Goal: Task Accomplishment & Management: Complete application form

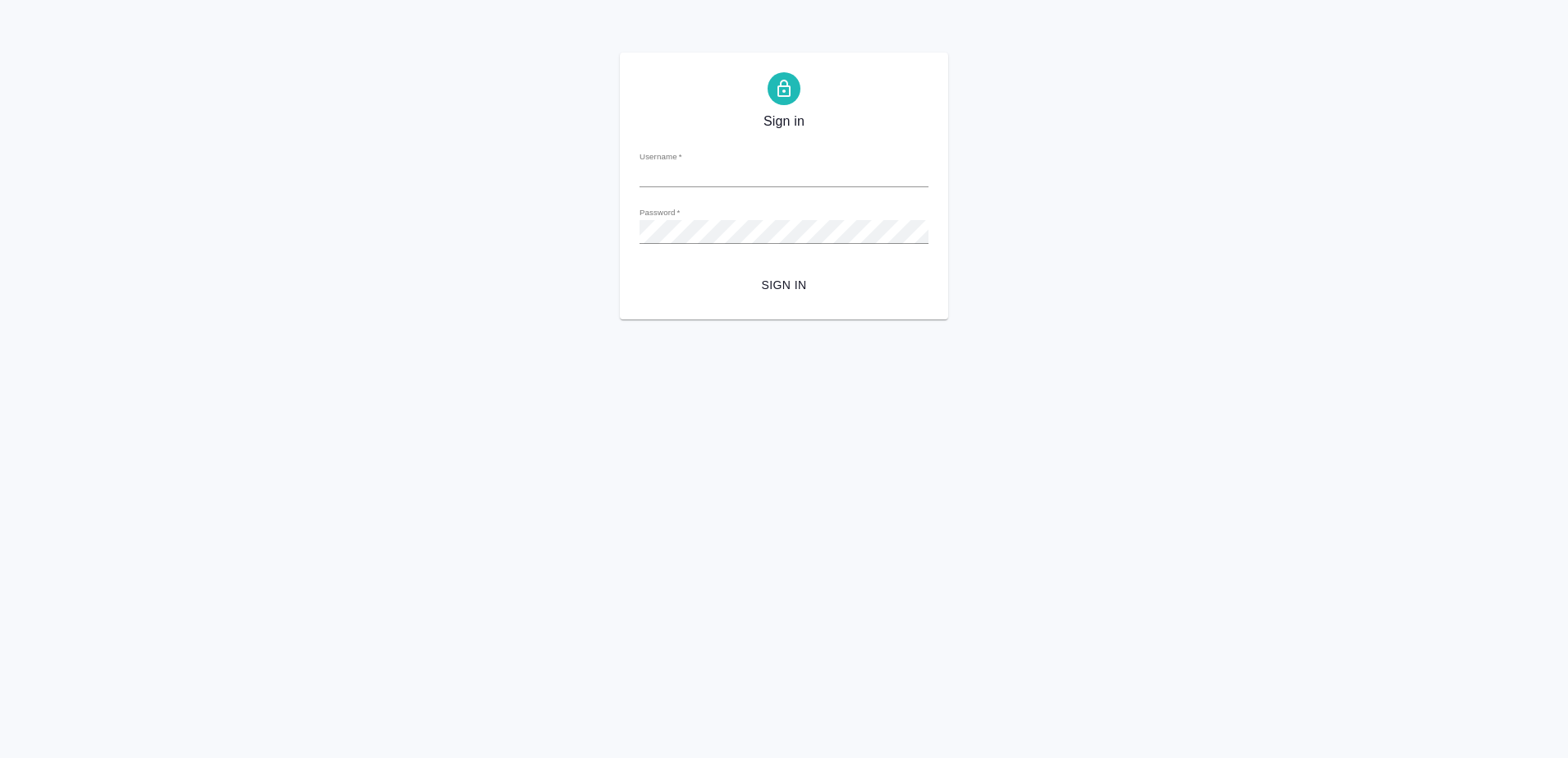
type input "[PERSON_NAME][EMAIL_ADDRESS][DOMAIN_NAME]"
click at [759, 291] on span "Sign in" at bounding box center [784, 285] width 263 height 21
click at [791, 289] on span "Sign in" at bounding box center [784, 285] width 263 height 21
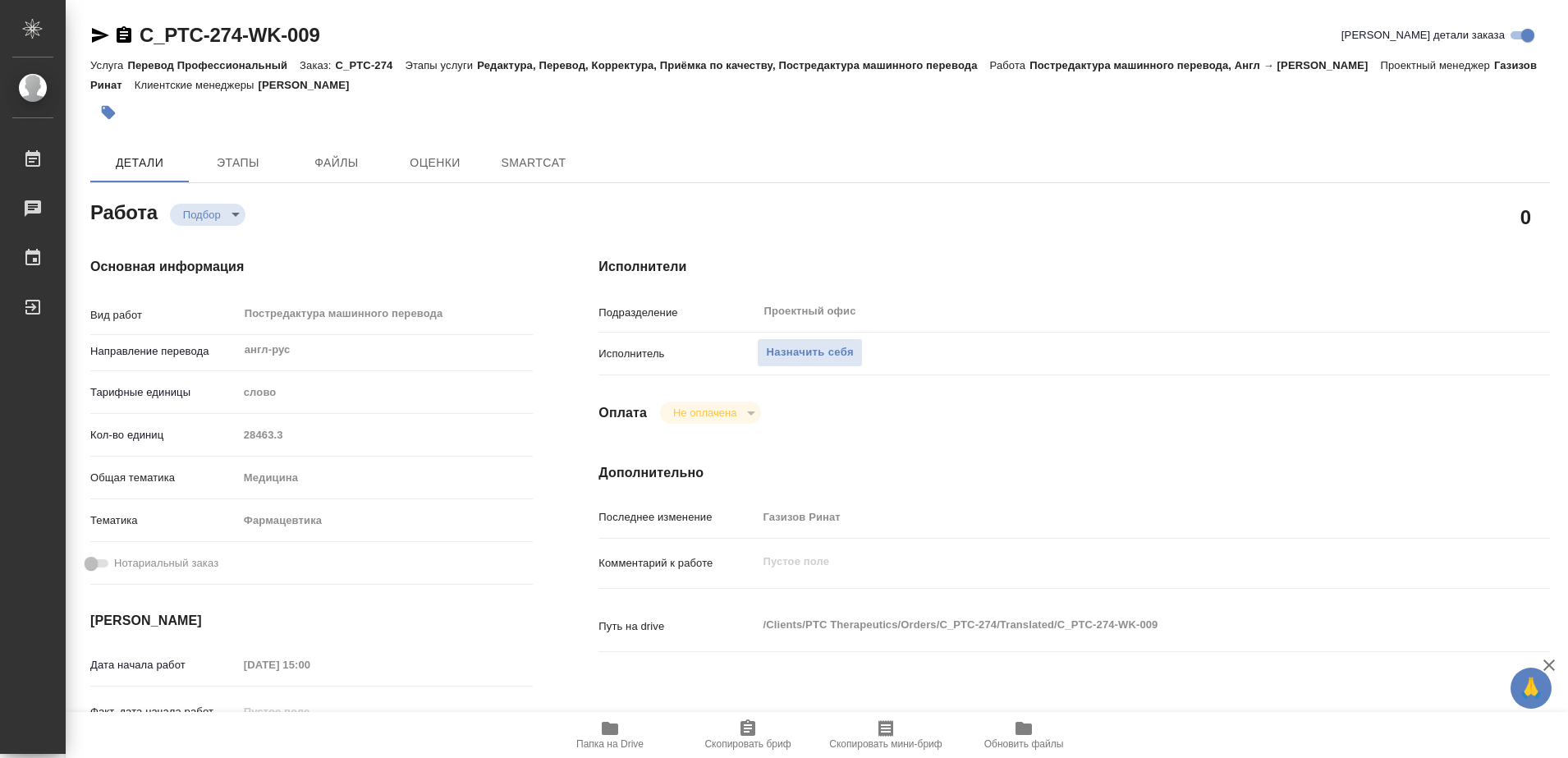
type textarea "x"
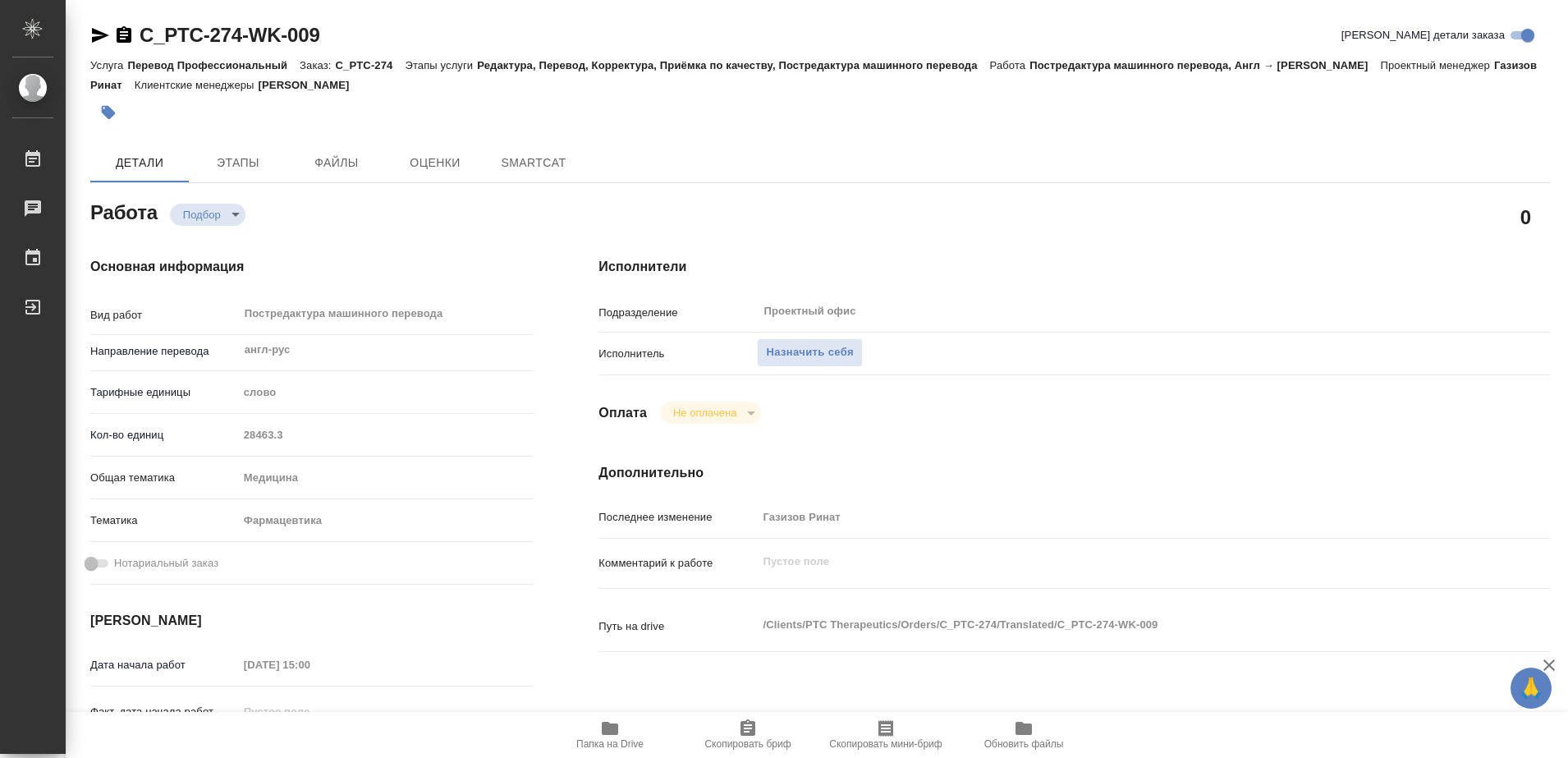
type textarea "x"
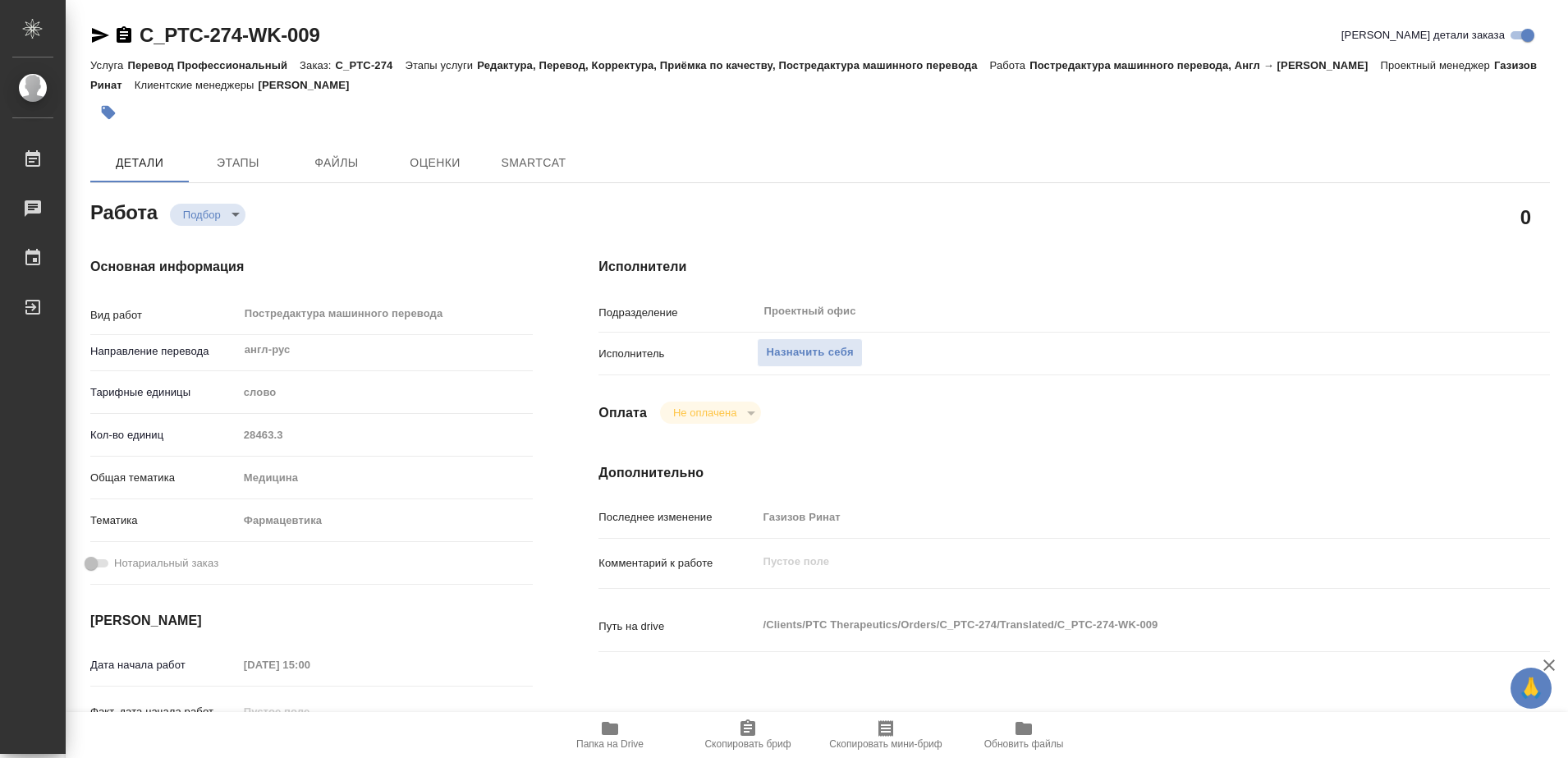
type textarea "x"
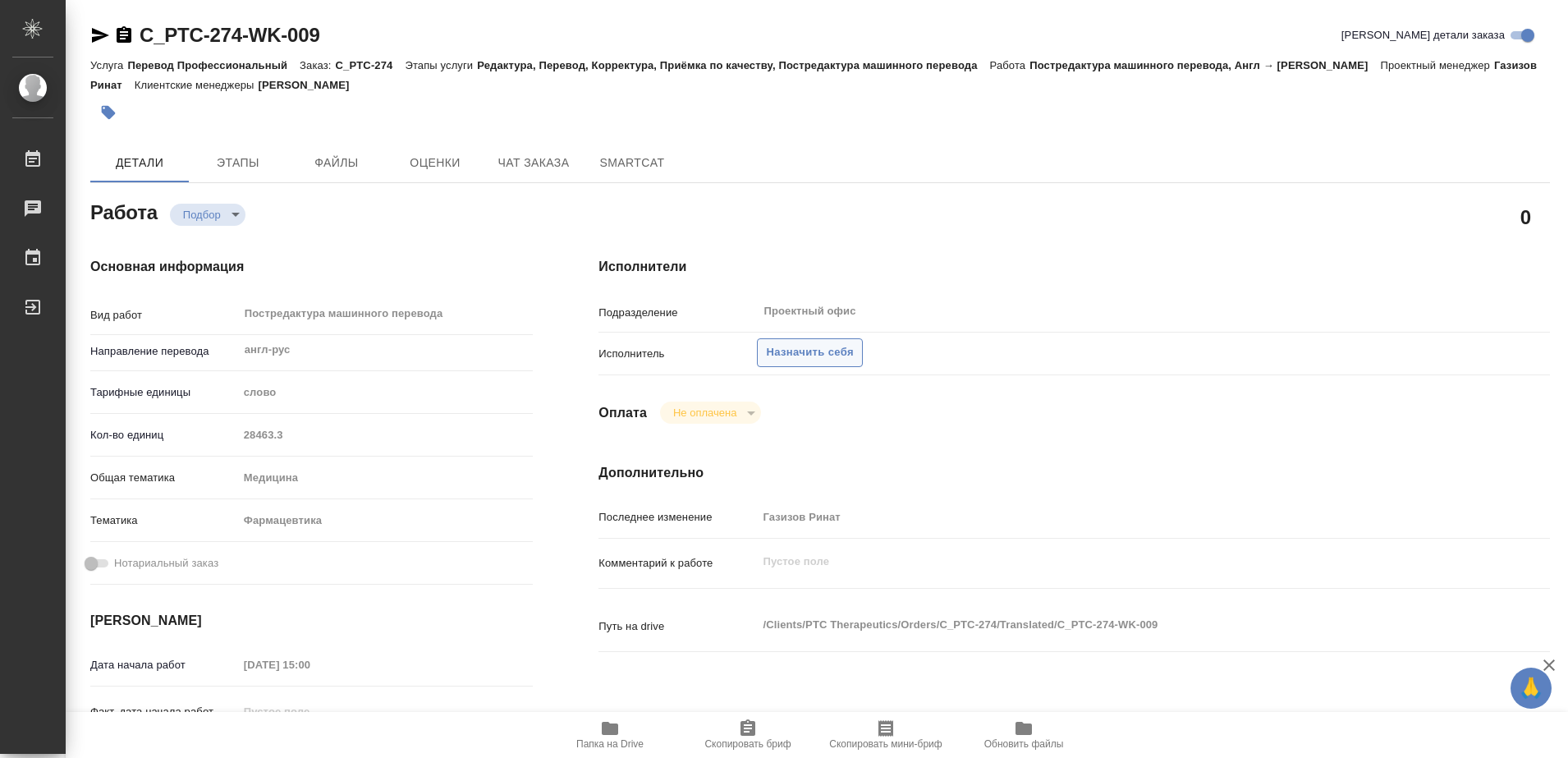
type textarea "x"
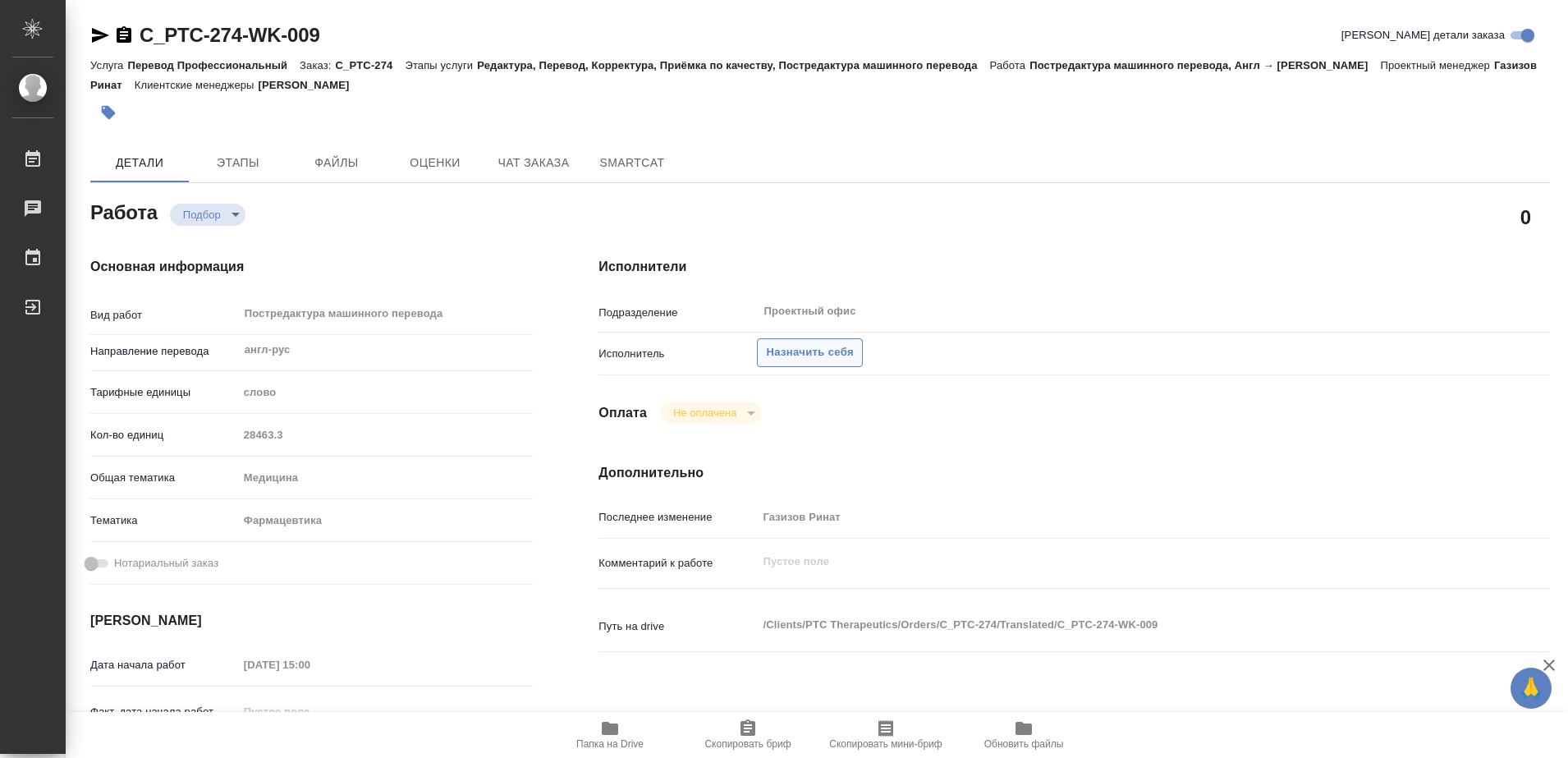
click at [802, 345] on span "Назначить себя" at bounding box center [810, 352] width 87 height 19
type textarea "x"
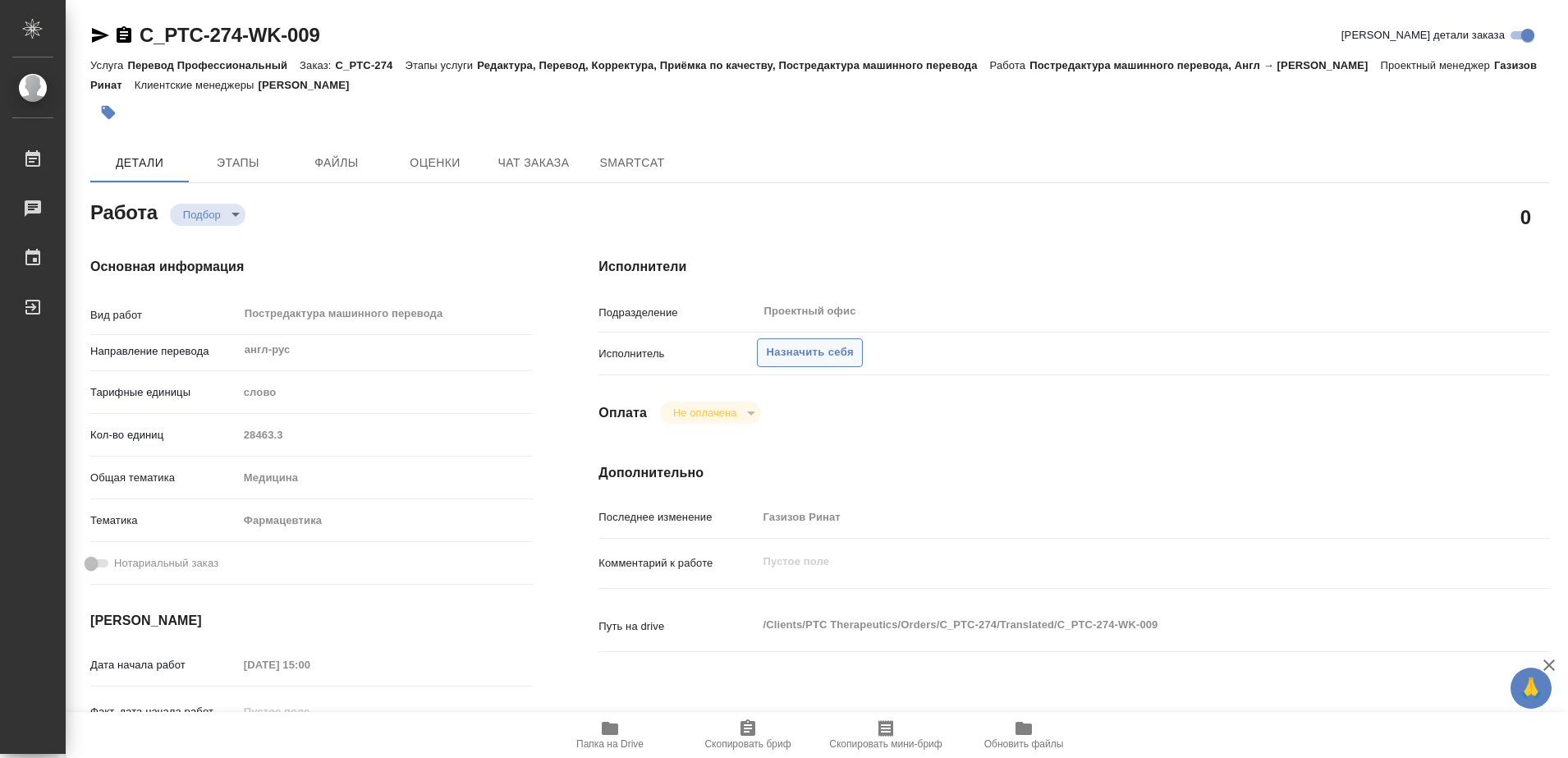
type textarea "x"
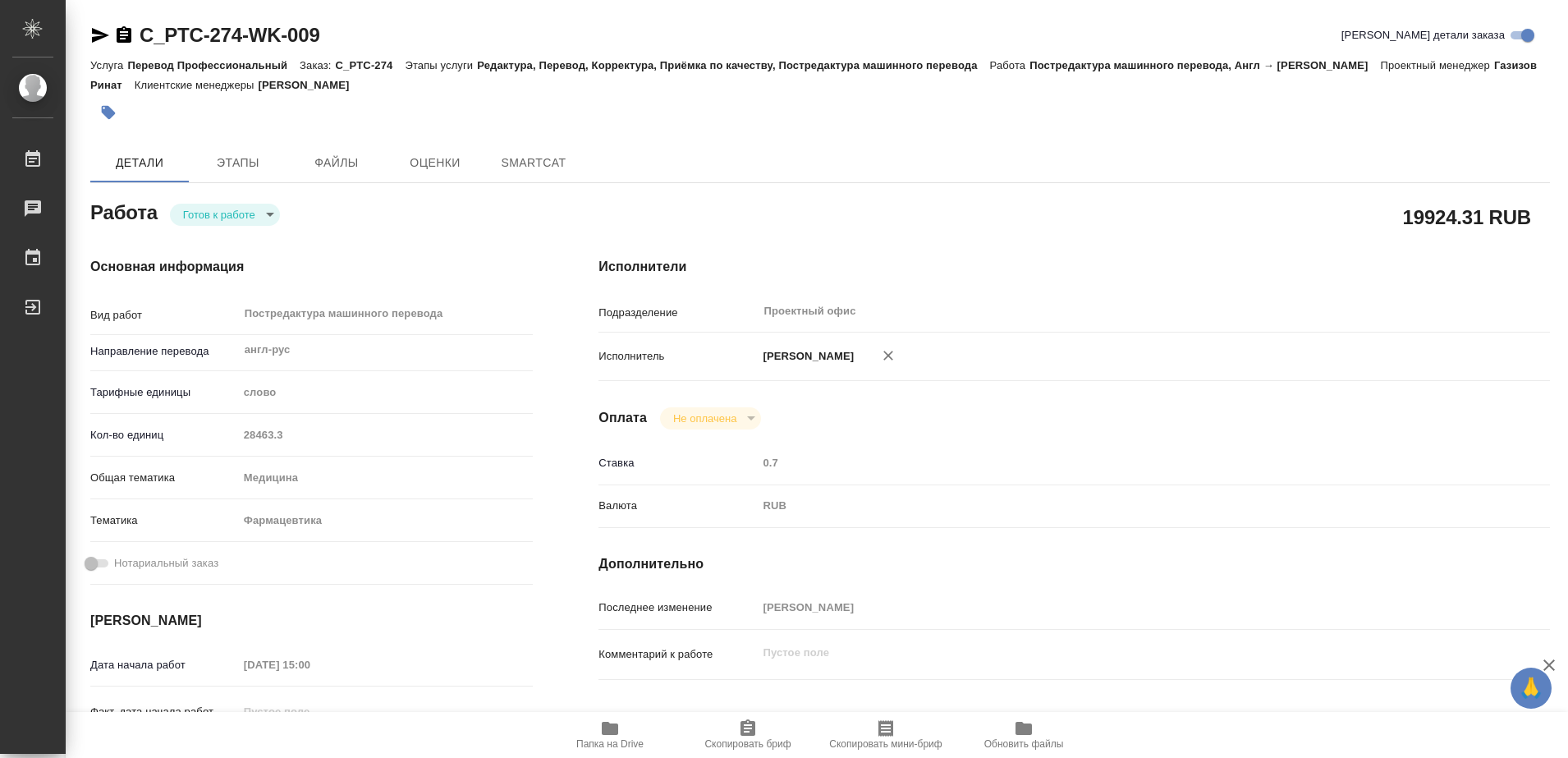
type textarea "x"
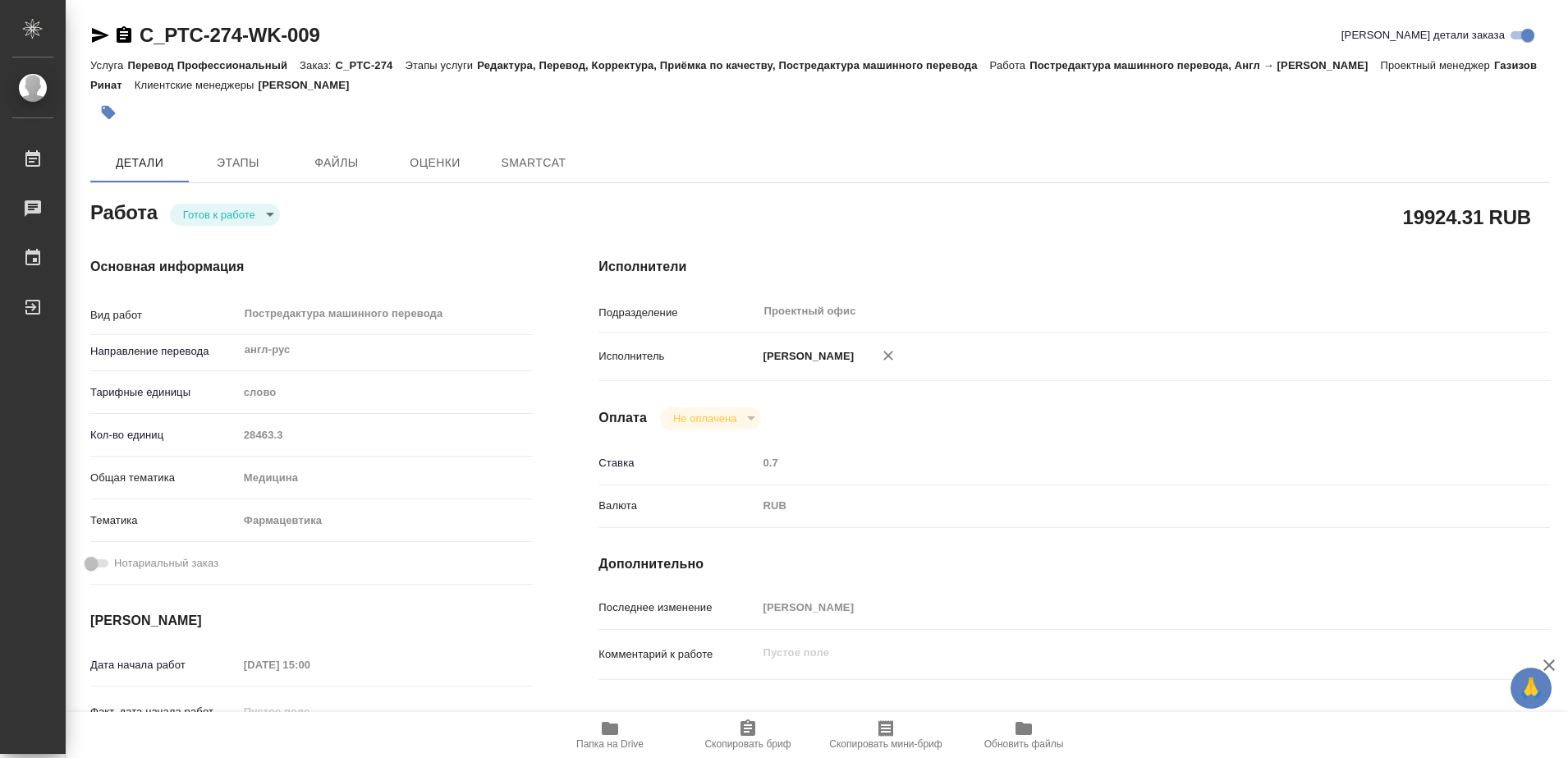
type textarea "x"
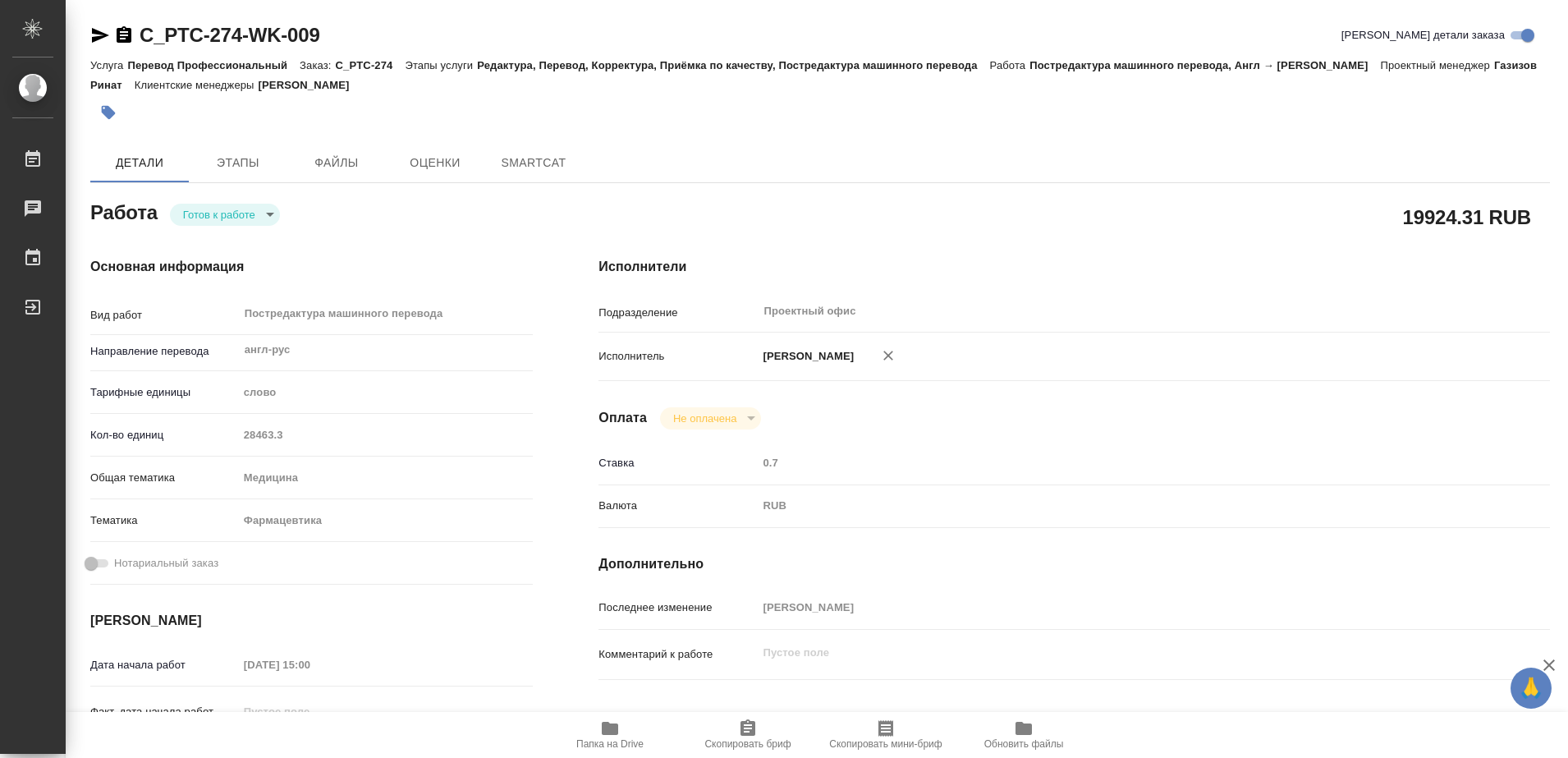
type textarea "x"
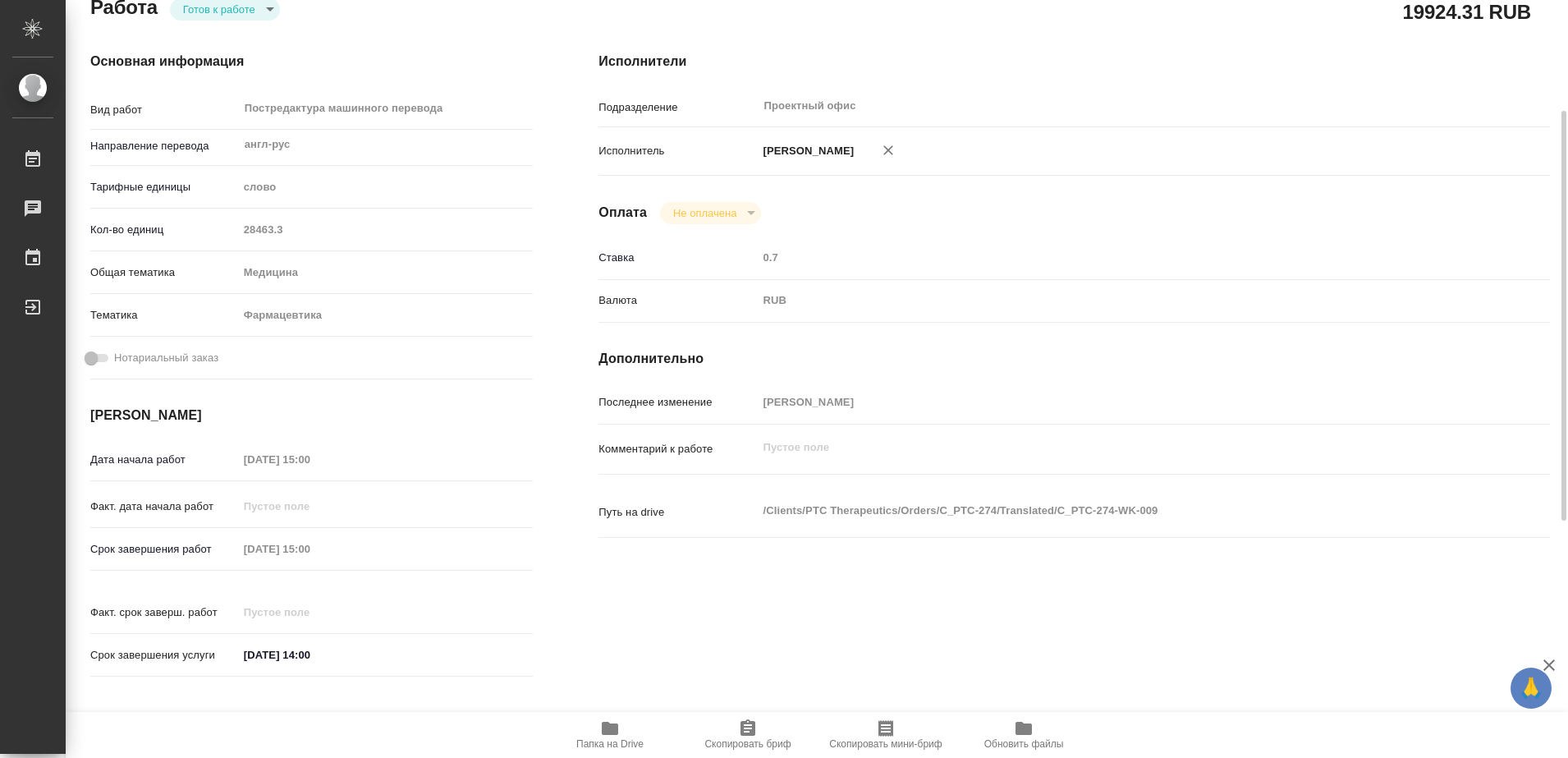
scroll to position [513, 0]
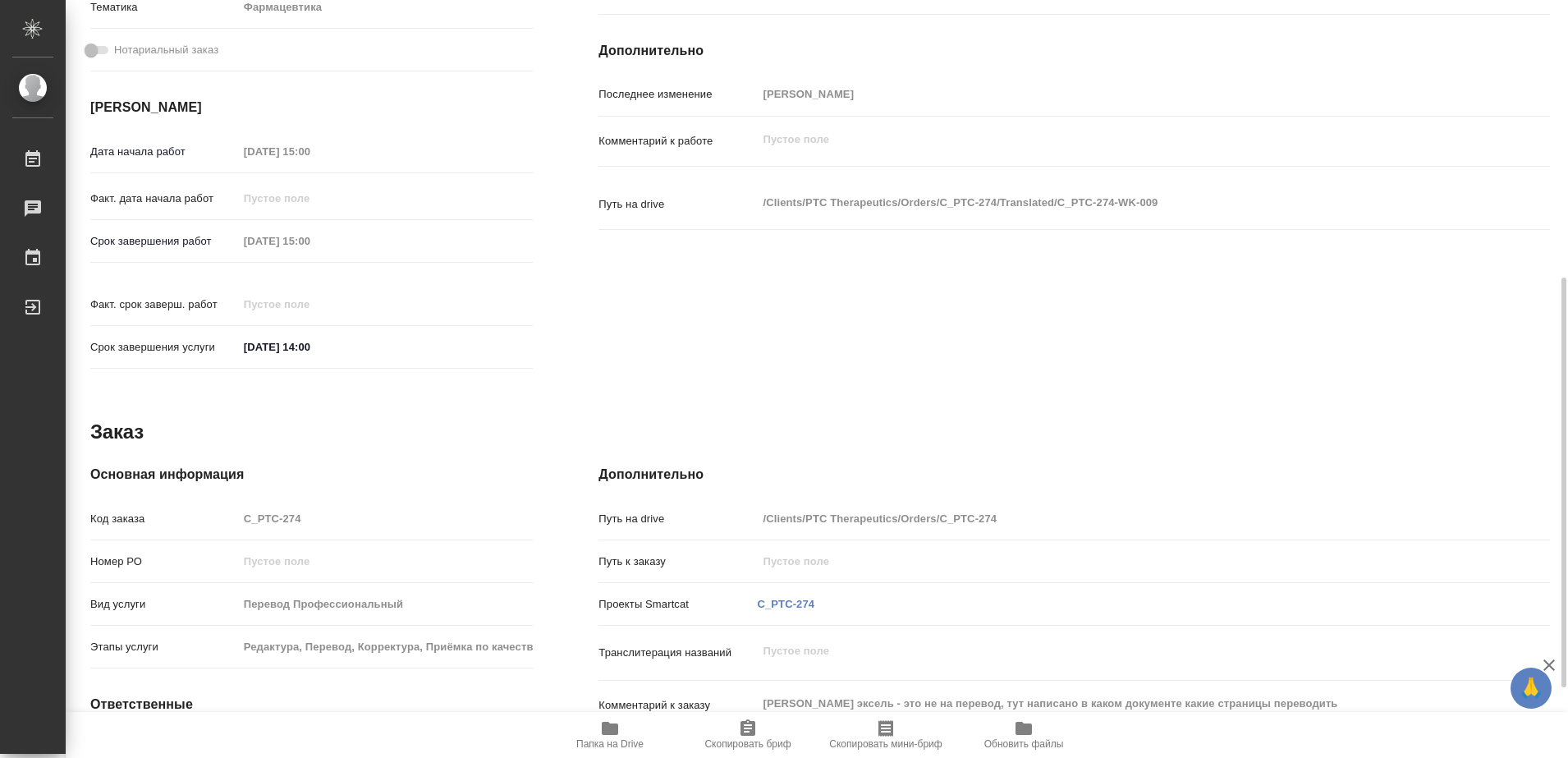
type textarea "x"
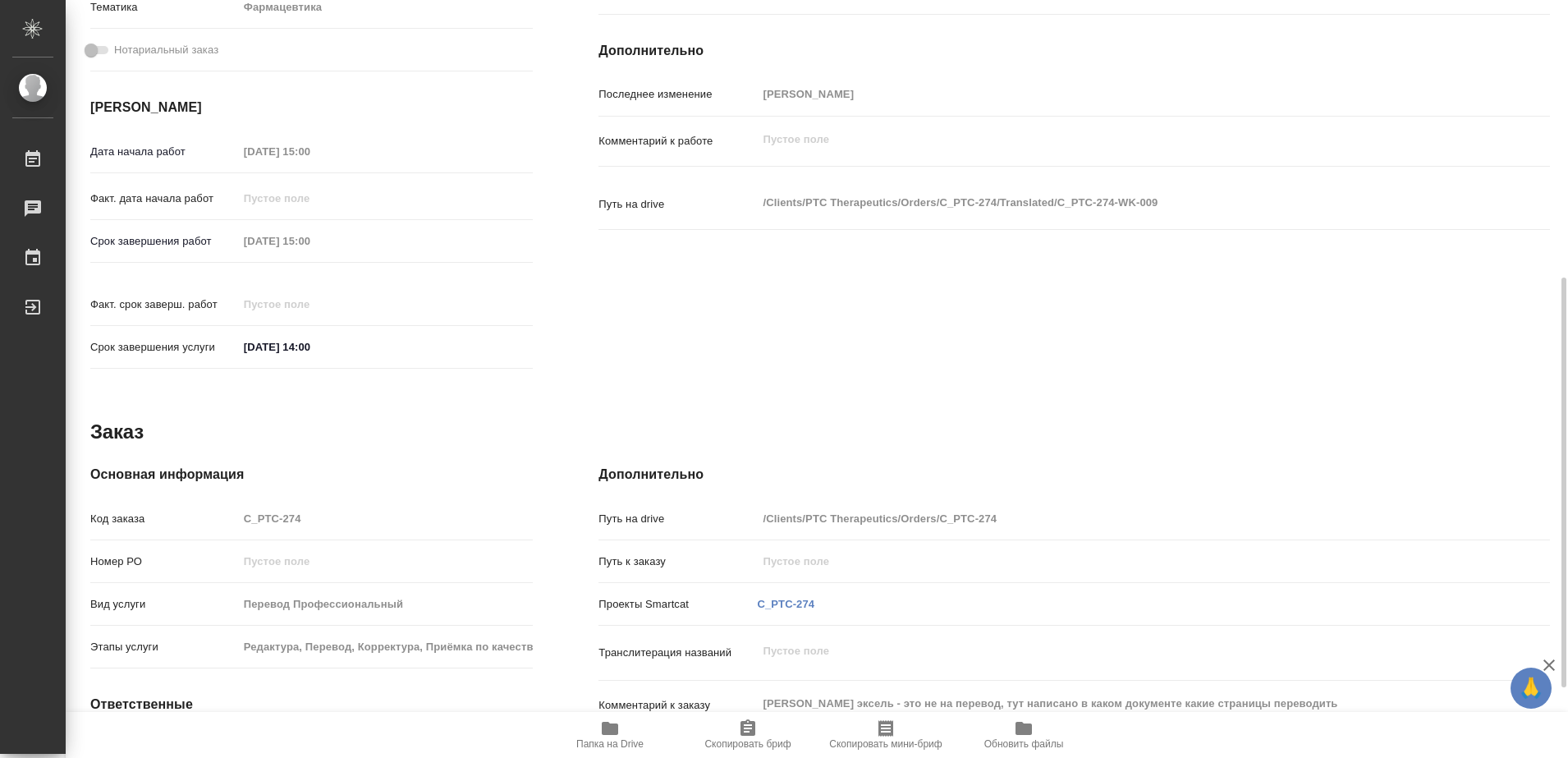
scroll to position [643, 0]
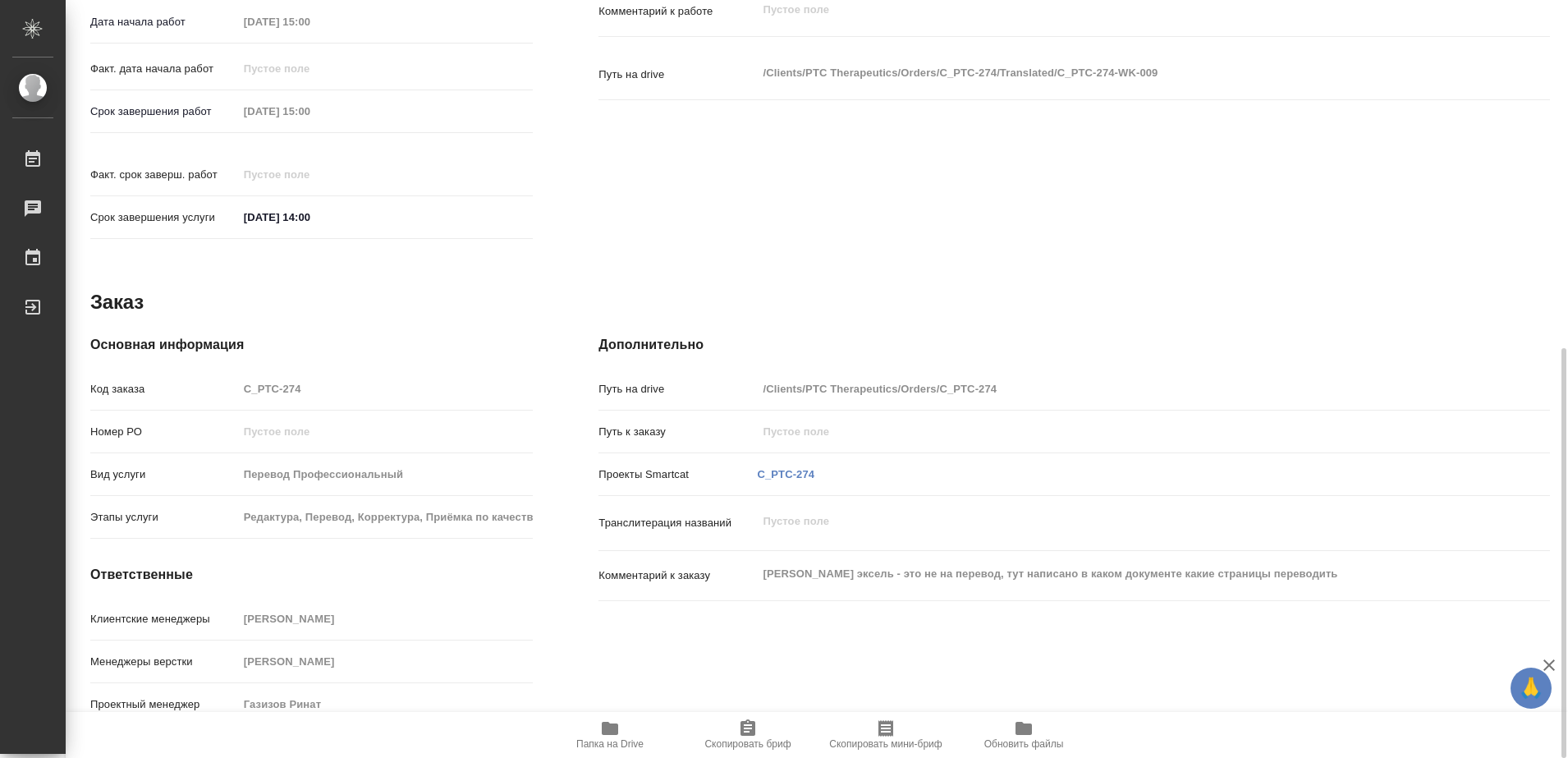
type textarea "x"
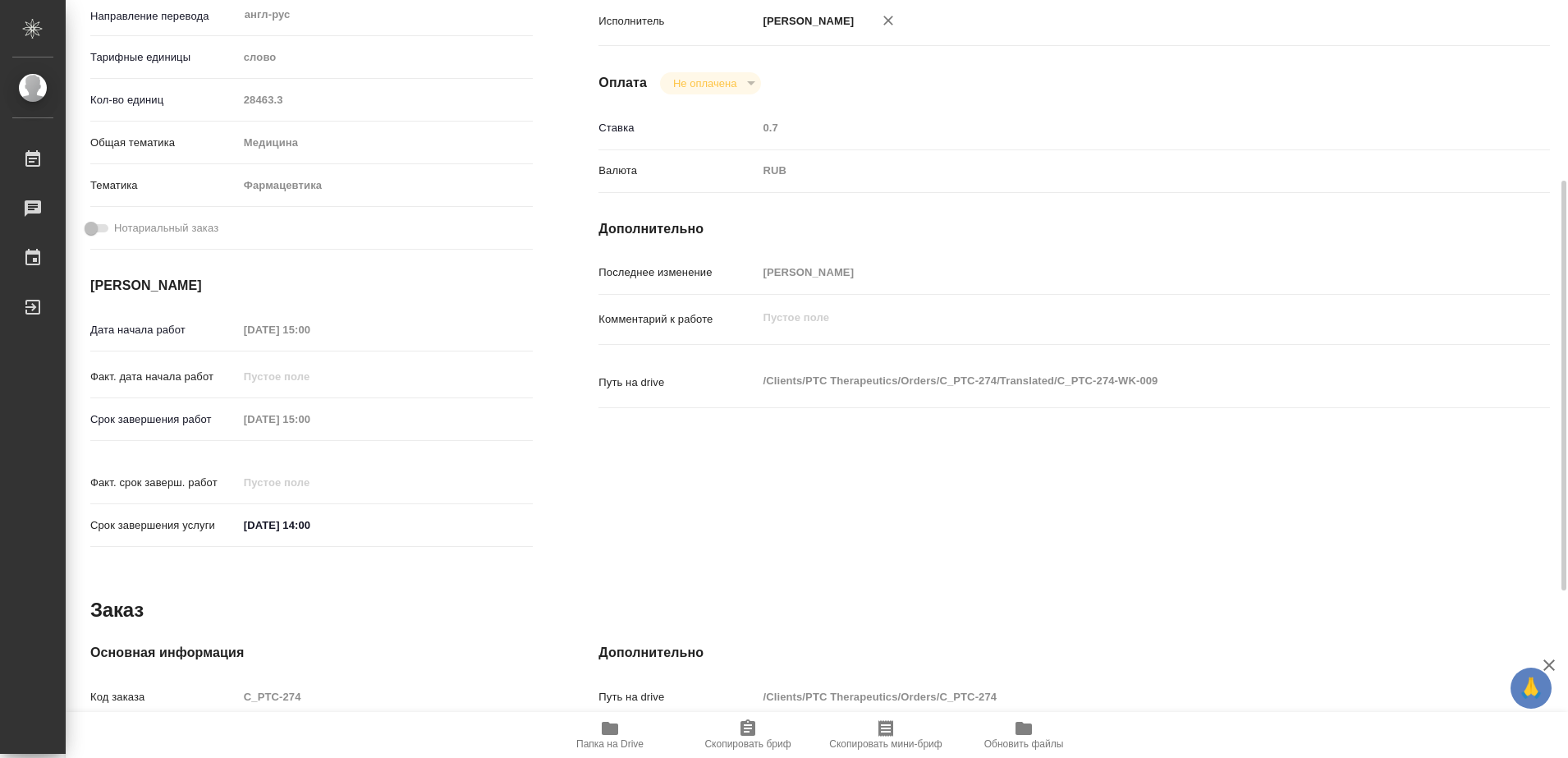
scroll to position [27, 0]
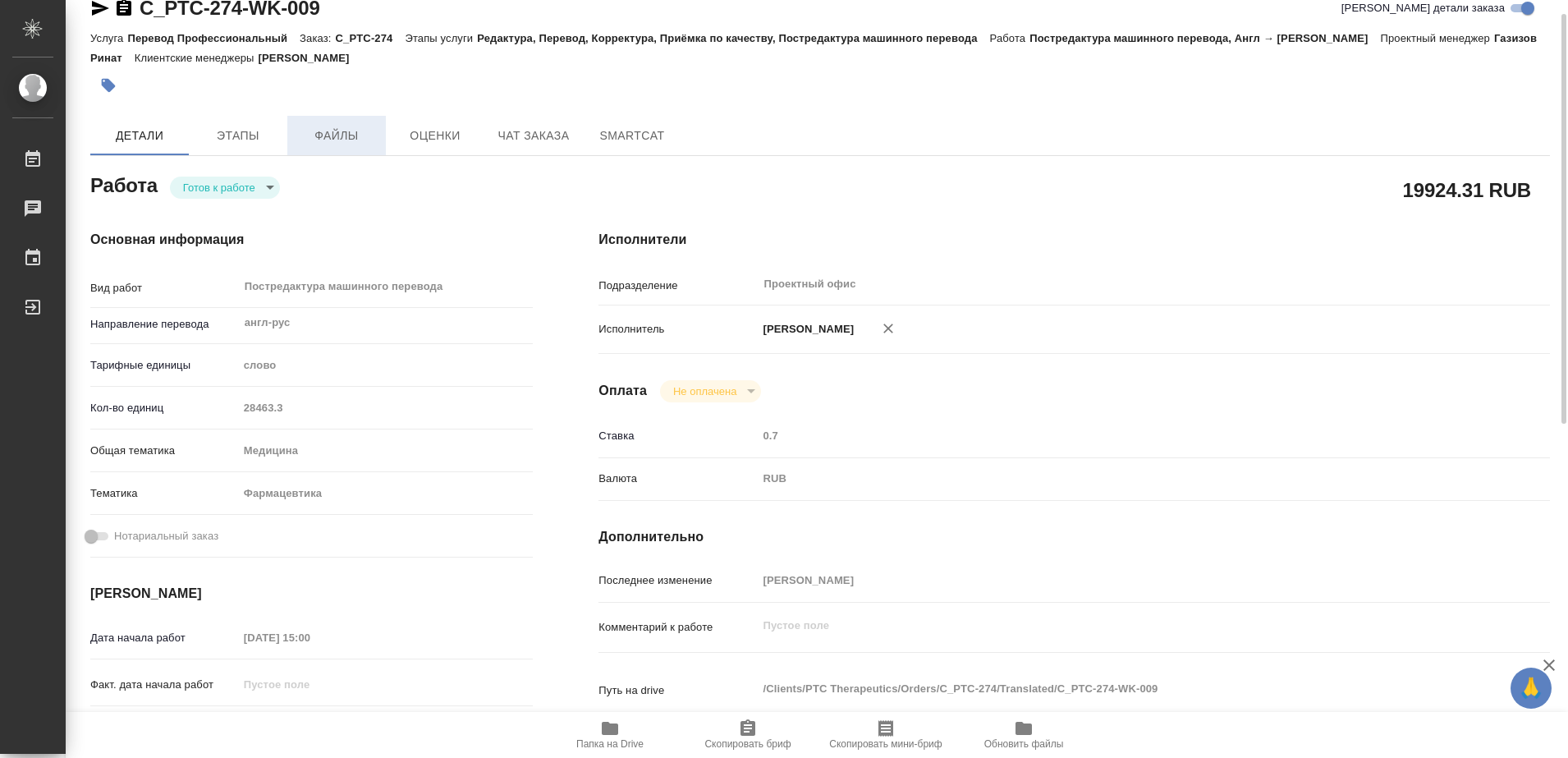
click at [349, 126] on span "Файлы" at bounding box center [336, 136] width 79 height 21
